Goal: Task Accomplishment & Management: Complete application form

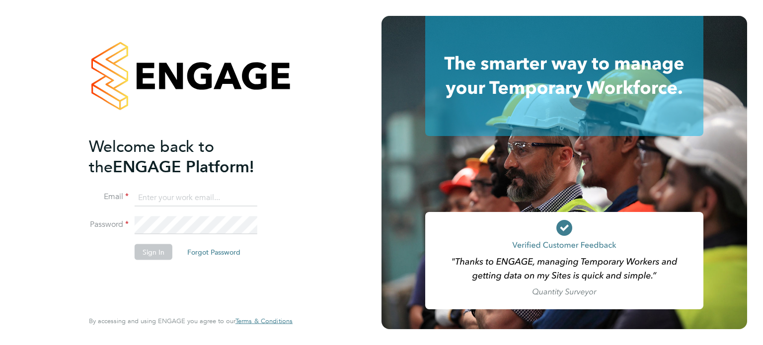
type input "amie.day@morganhunt.com"
click at [159, 248] on button "Sign In" at bounding box center [154, 252] width 38 height 16
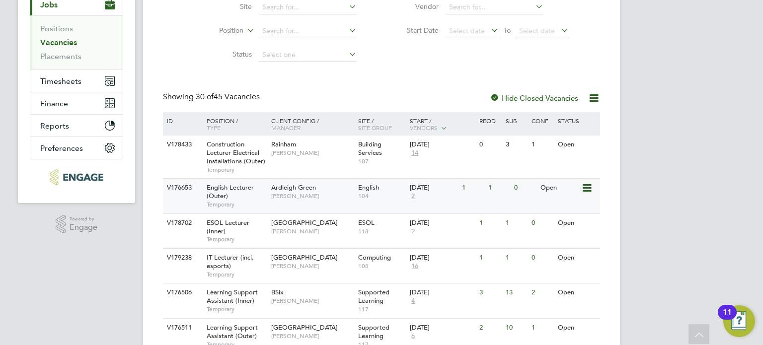
scroll to position [149, 0]
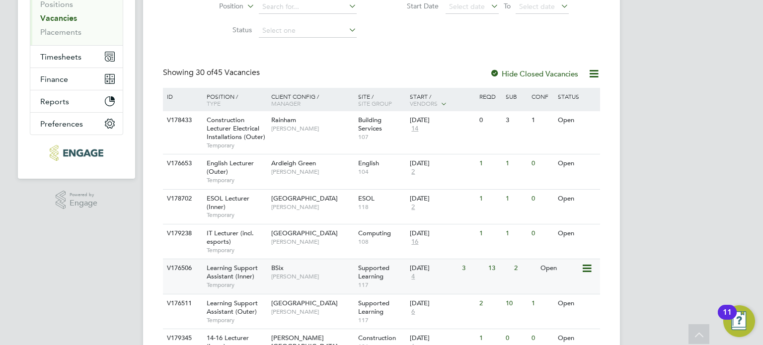
click at [336, 270] on div "BSix Rachel Johnson" at bounding box center [312, 272] width 87 height 26
click at [311, 269] on div "BSix Rachel Johnson" at bounding box center [312, 272] width 87 height 26
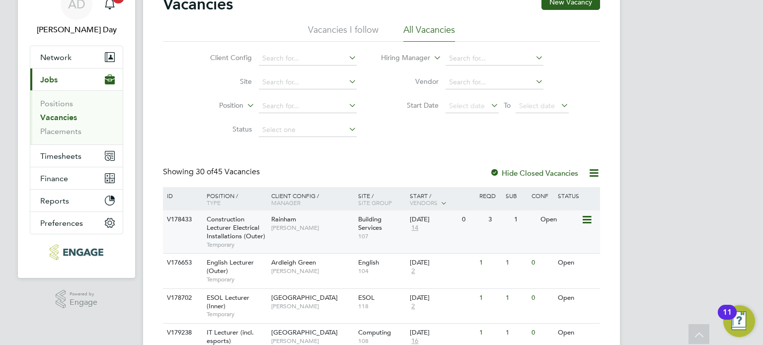
scroll to position [0, 0]
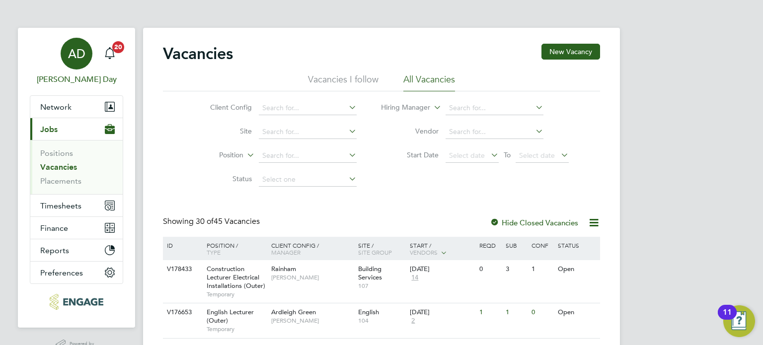
click at [80, 63] on div "AD" at bounding box center [77, 54] width 32 height 32
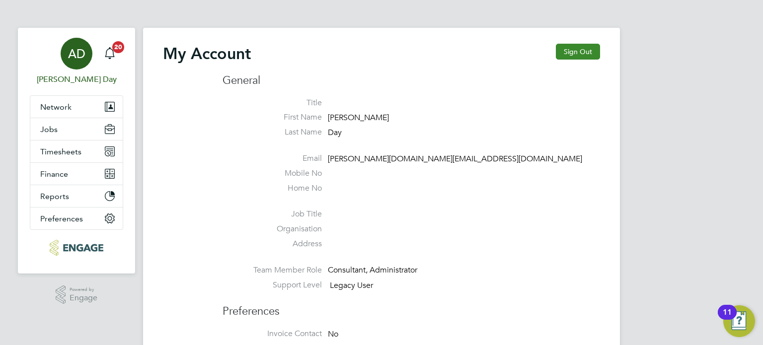
click at [565, 56] on button "Sign Out" at bounding box center [578, 52] width 44 height 16
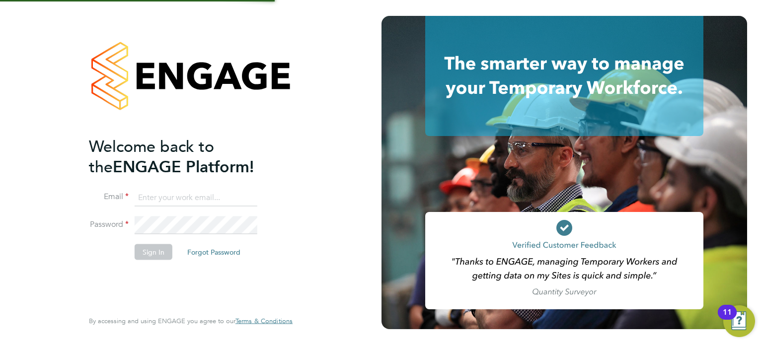
type input "amie.day@morganhunt.com"
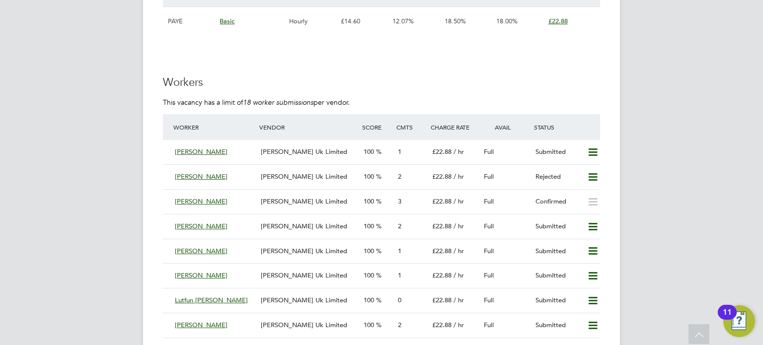
scroll to position [1787, 0]
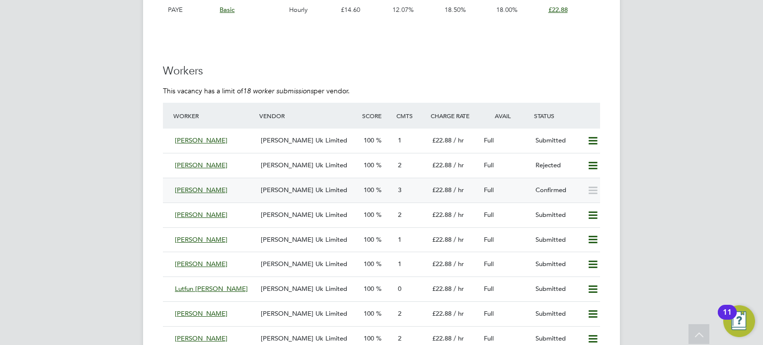
click at [356, 187] on div "[PERSON_NAME] Uk Limited" at bounding box center [308, 190] width 103 height 16
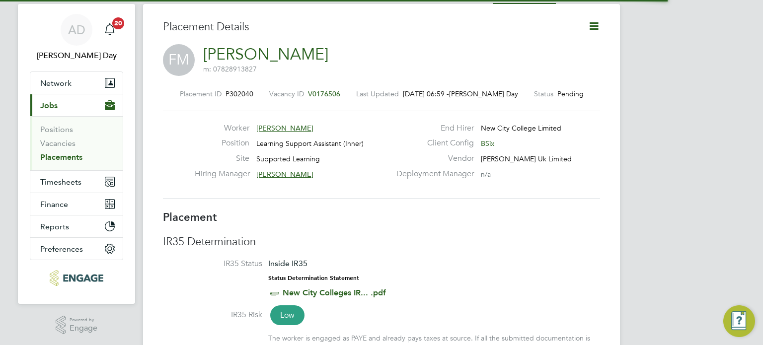
scroll to position [16, 196]
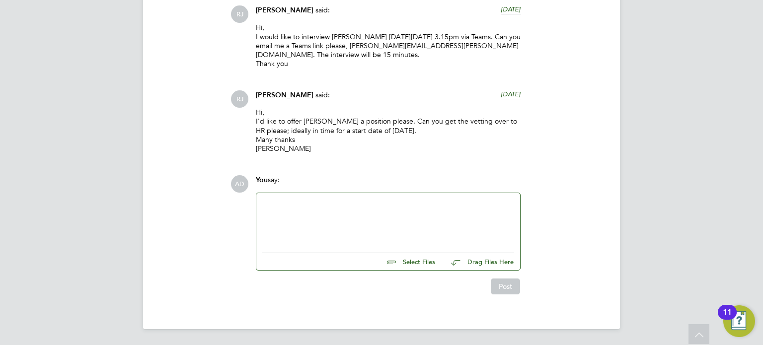
click at [415, 262] on input "file" at bounding box center [439, 260] width 149 height 14
type input "C:\fakepath\Francis Margai Vetting Form - NCC.docx"
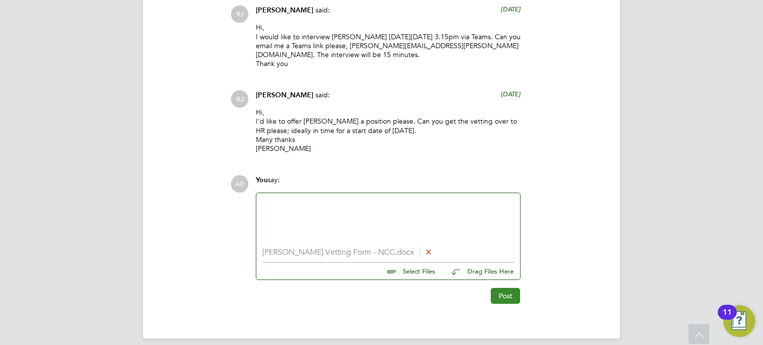
click at [514, 293] on button "Post" at bounding box center [505, 296] width 29 height 16
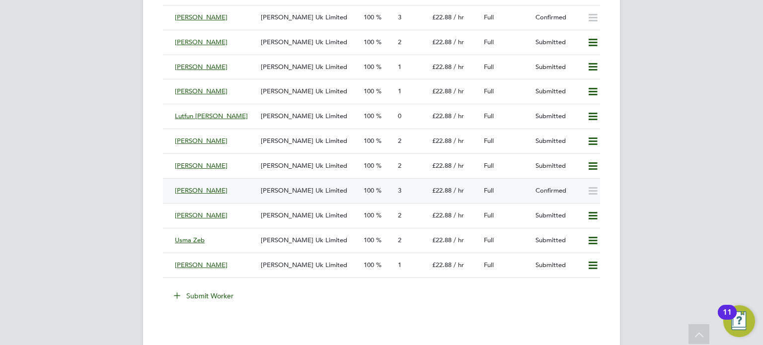
click at [410, 192] on div "3" at bounding box center [411, 191] width 34 height 16
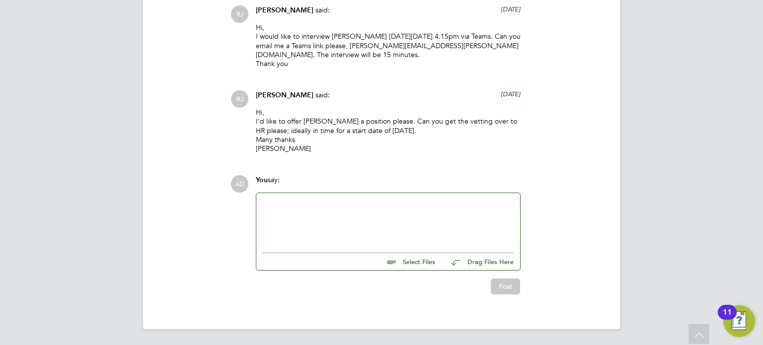
click at [409, 261] on input "file" at bounding box center [439, 260] width 149 height 14
type input "C:\fakepath\[PERSON_NAME] Vetting Form.docx"
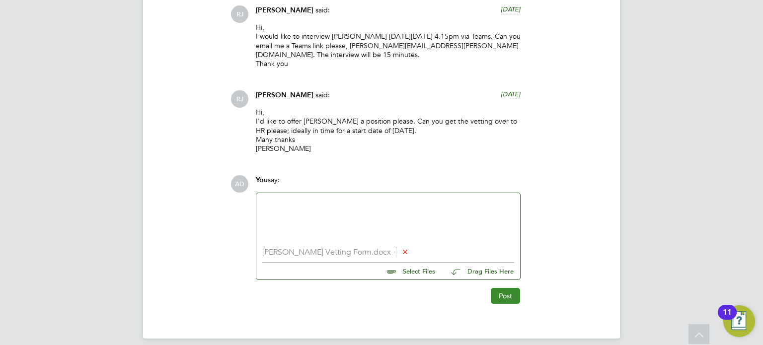
click at [502, 297] on button "Post" at bounding box center [505, 296] width 29 height 16
